Goal: Task Accomplishment & Management: Complete application form

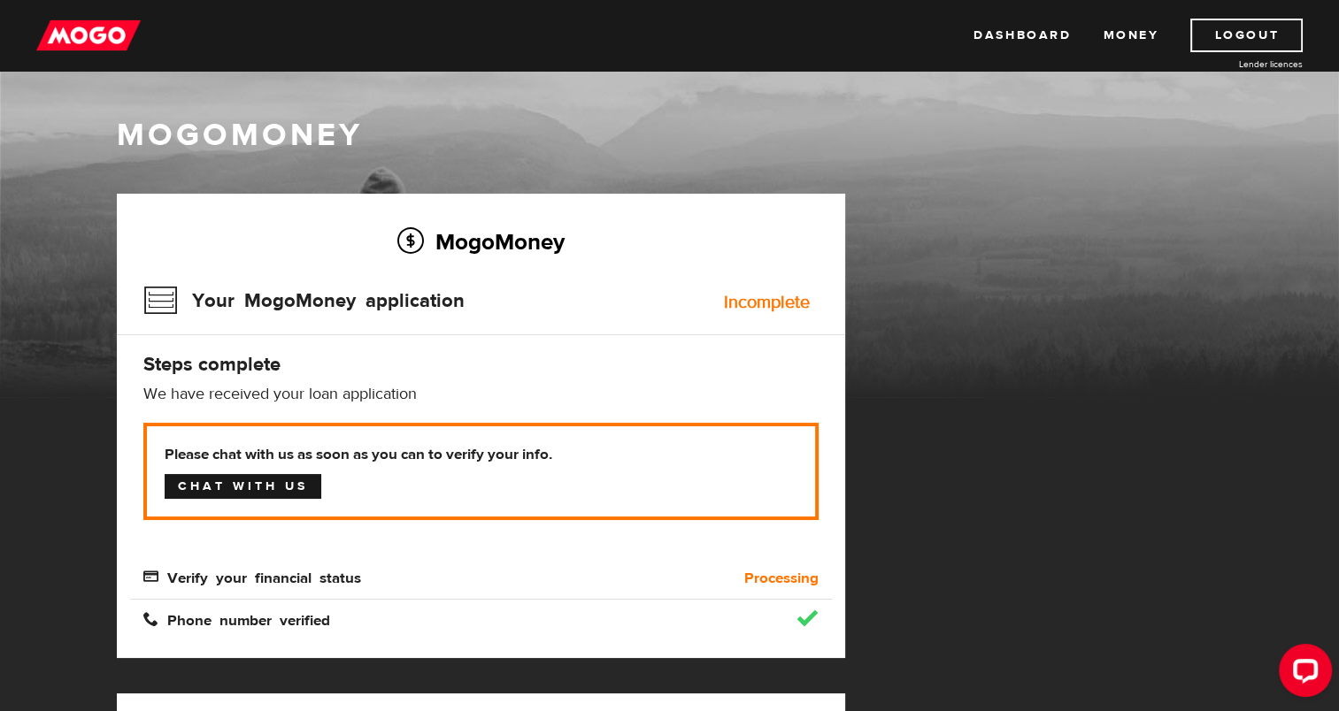
click at [268, 483] on link "Chat with us" at bounding box center [243, 486] width 157 height 25
click at [1026, 33] on link "Dashboard" at bounding box center [1021, 36] width 97 height 34
click at [1118, 28] on link "Money" at bounding box center [1131, 36] width 56 height 34
click at [1043, 35] on link "Dashboard" at bounding box center [1021, 36] width 97 height 34
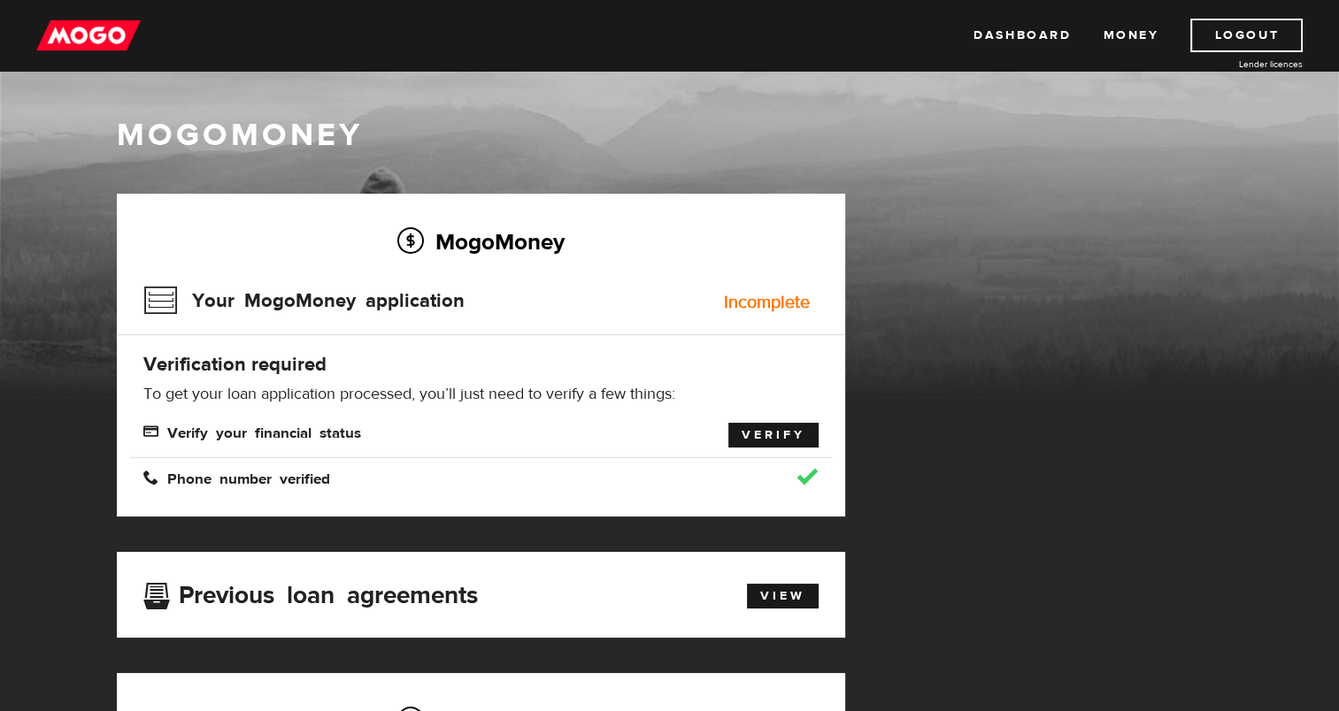
click at [756, 438] on link "Verify" at bounding box center [773, 435] width 90 height 25
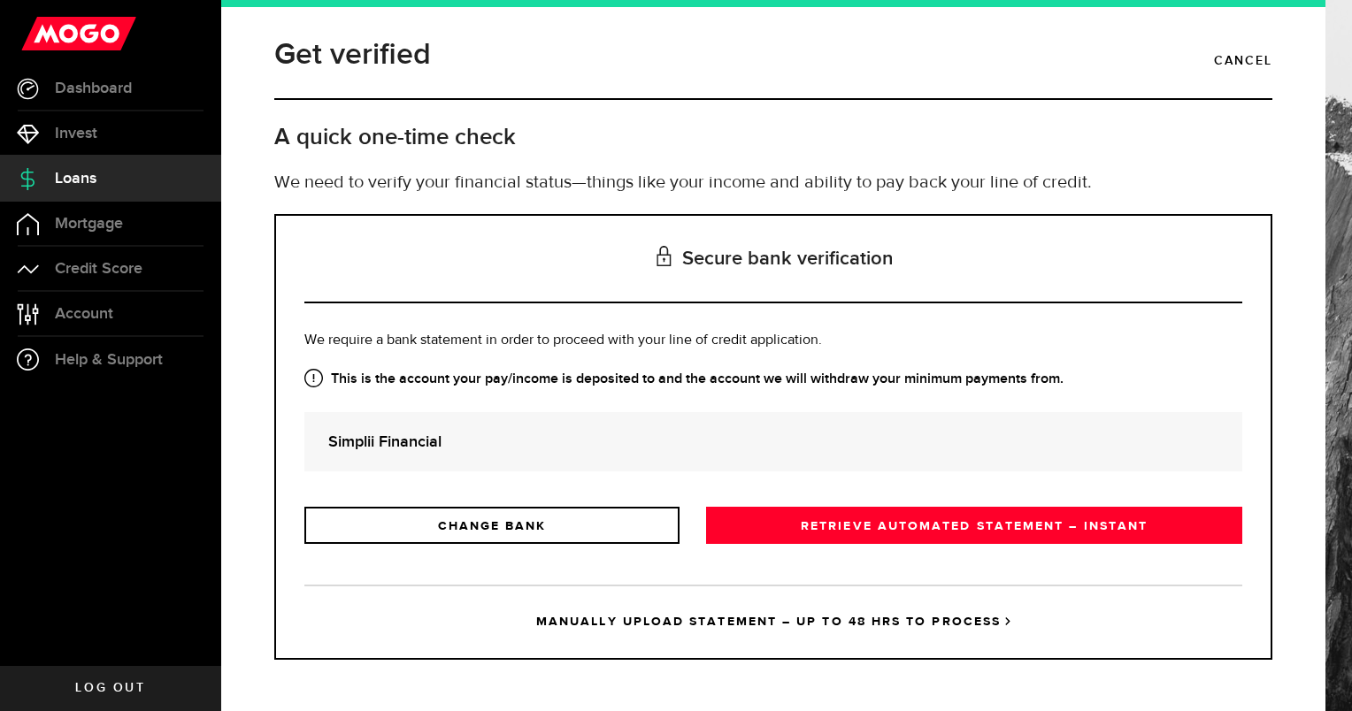
click at [655, 442] on strong "Simplii Financial" at bounding box center [773, 442] width 890 height 24
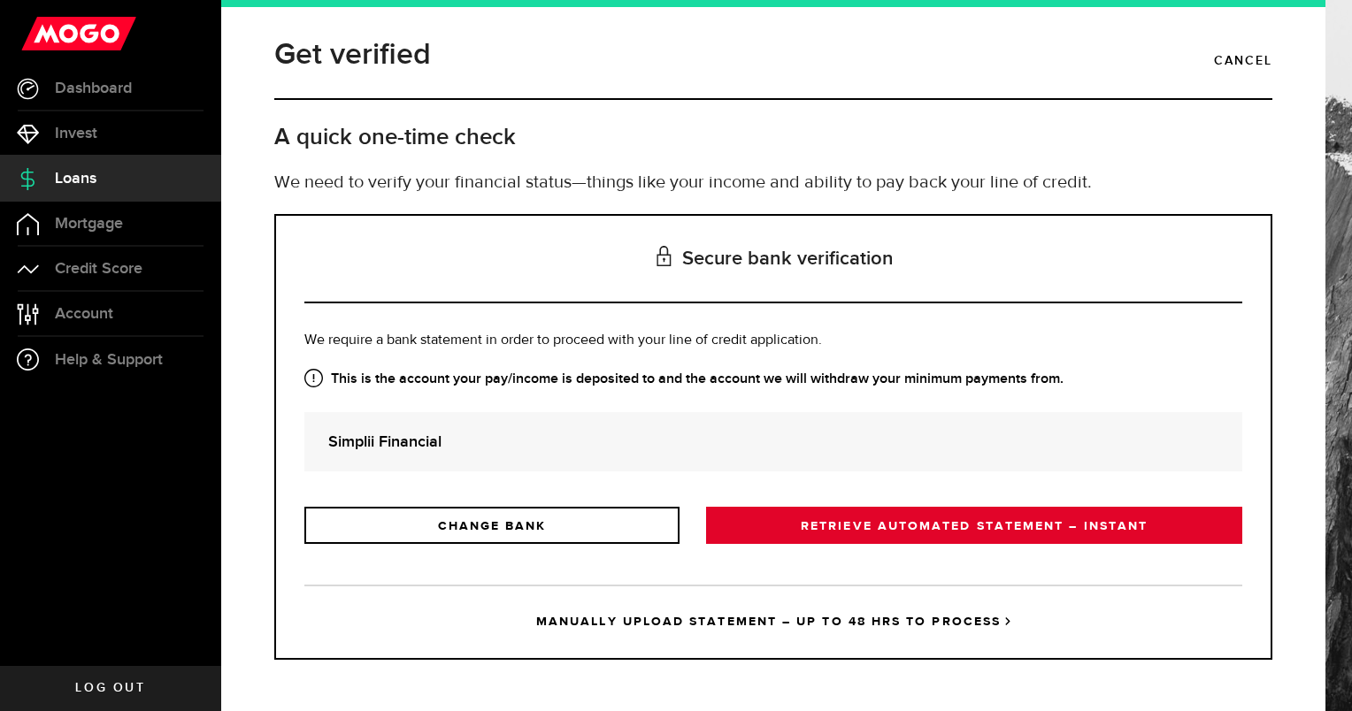
click at [864, 533] on link "RETRIEVE AUTOMATED STATEMENT – INSTANT" at bounding box center [974, 525] width 536 height 37
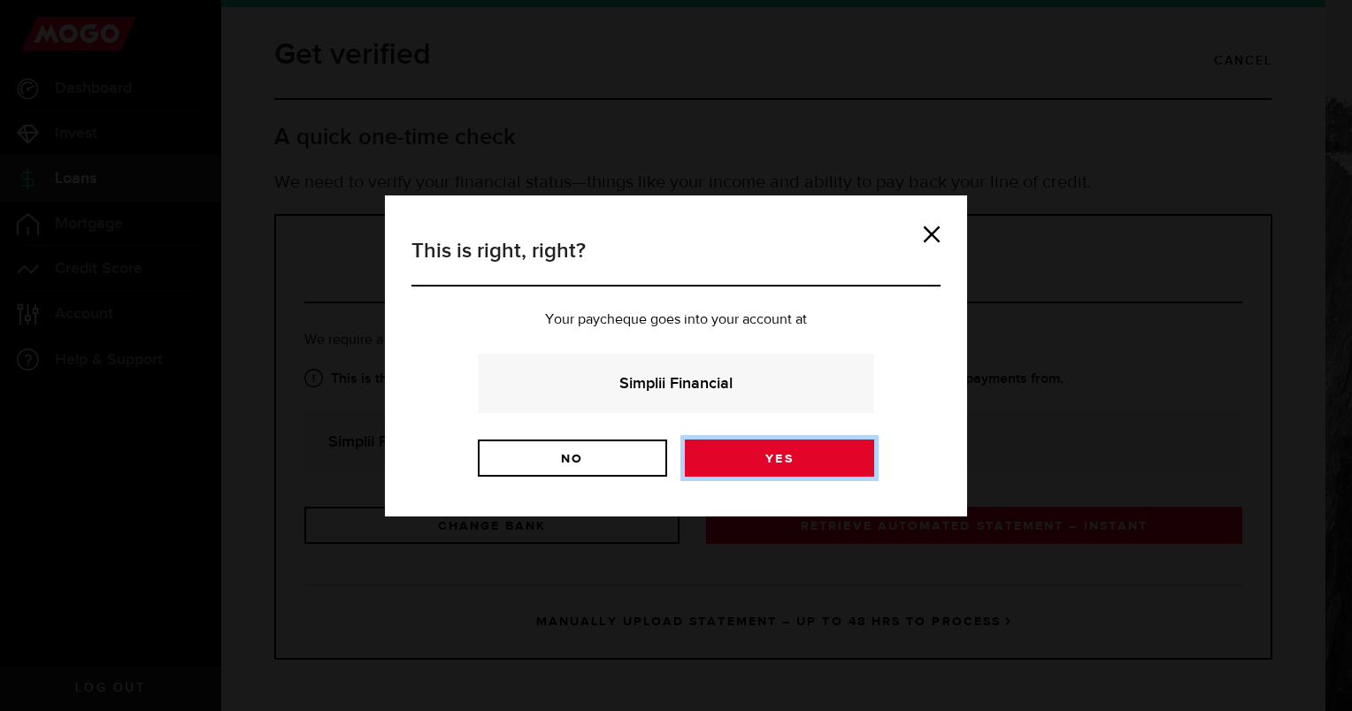
click at [761, 457] on link "Yes" at bounding box center [779, 458] width 189 height 37
